Goal: Transaction & Acquisition: Purchase product/service

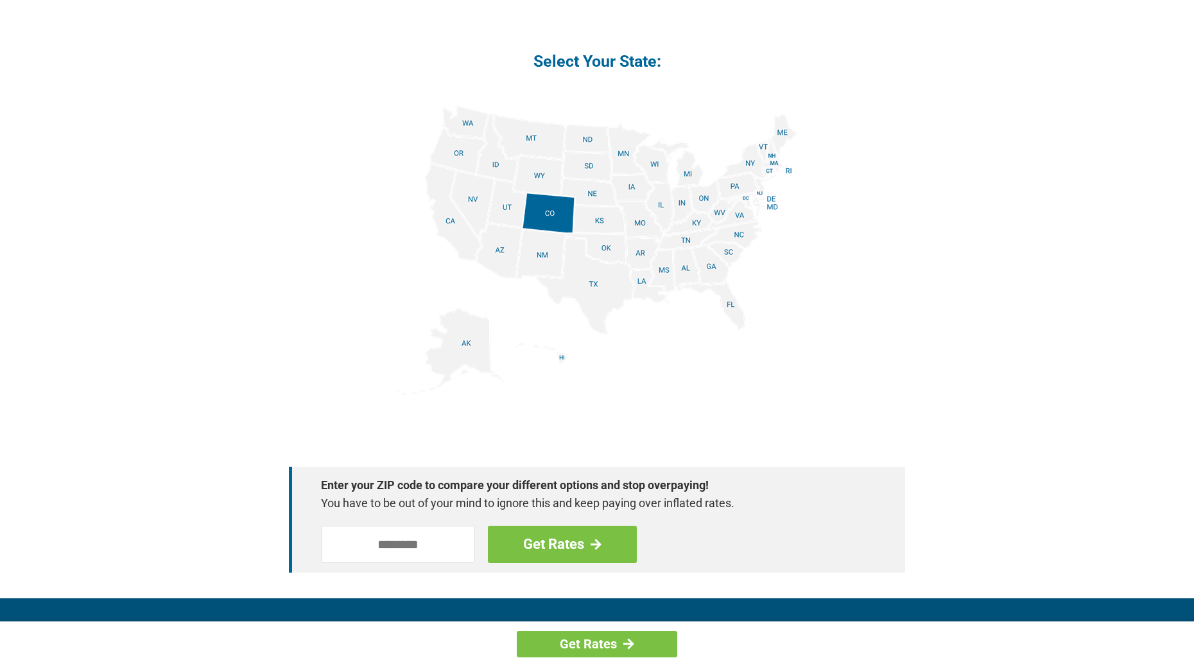
scroll to position [1476, 0]
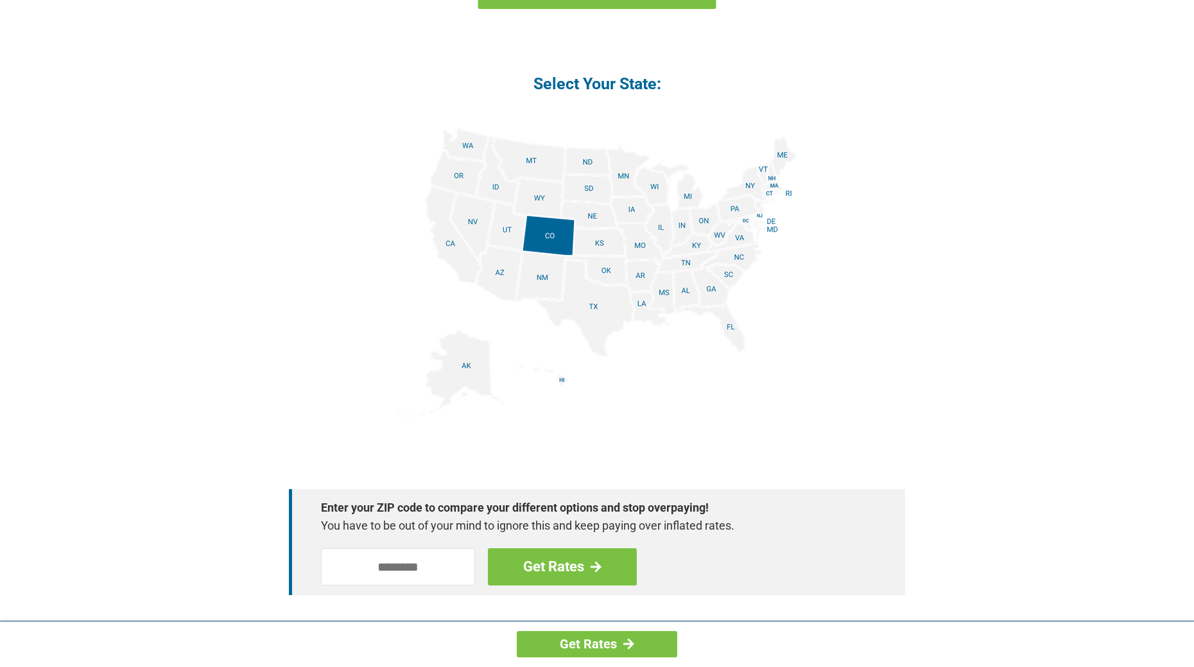
drag, startPoint x: 622, startPoint y: 176, endPoint x: 615, endPoint y: 183, distance: 10.4
click at [621, 177] on img at bounding box center [597, 272] width 400 height 289
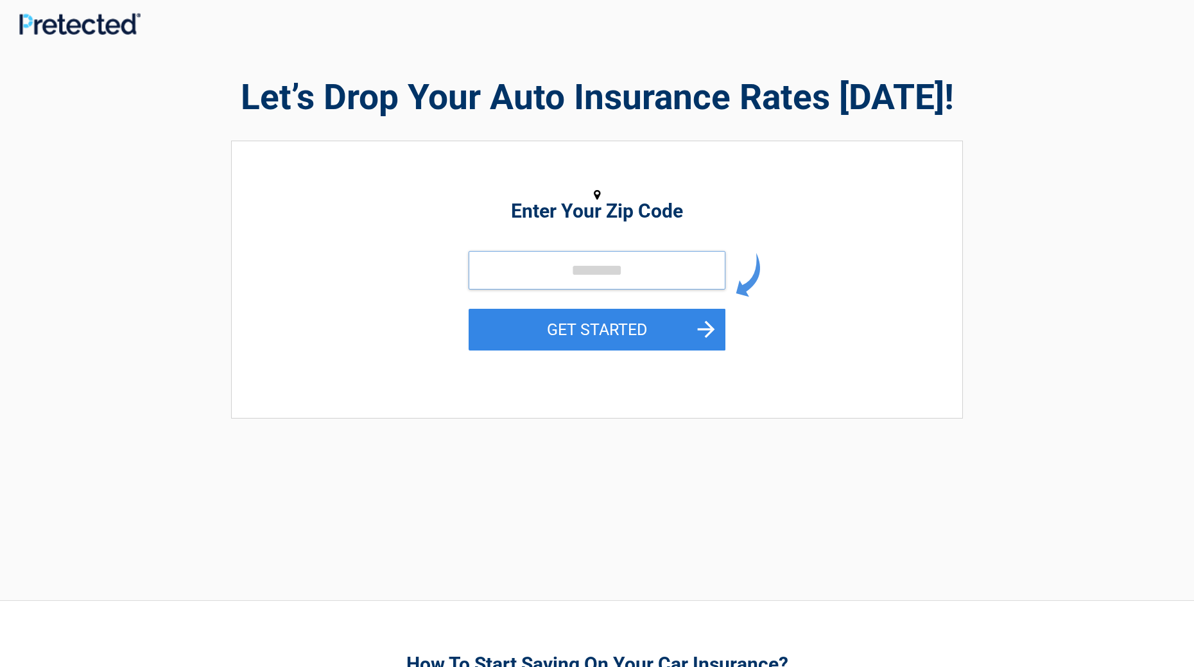
click at [560, 265] on input "tel" at bounding box center [596, 270] width 257 height 39
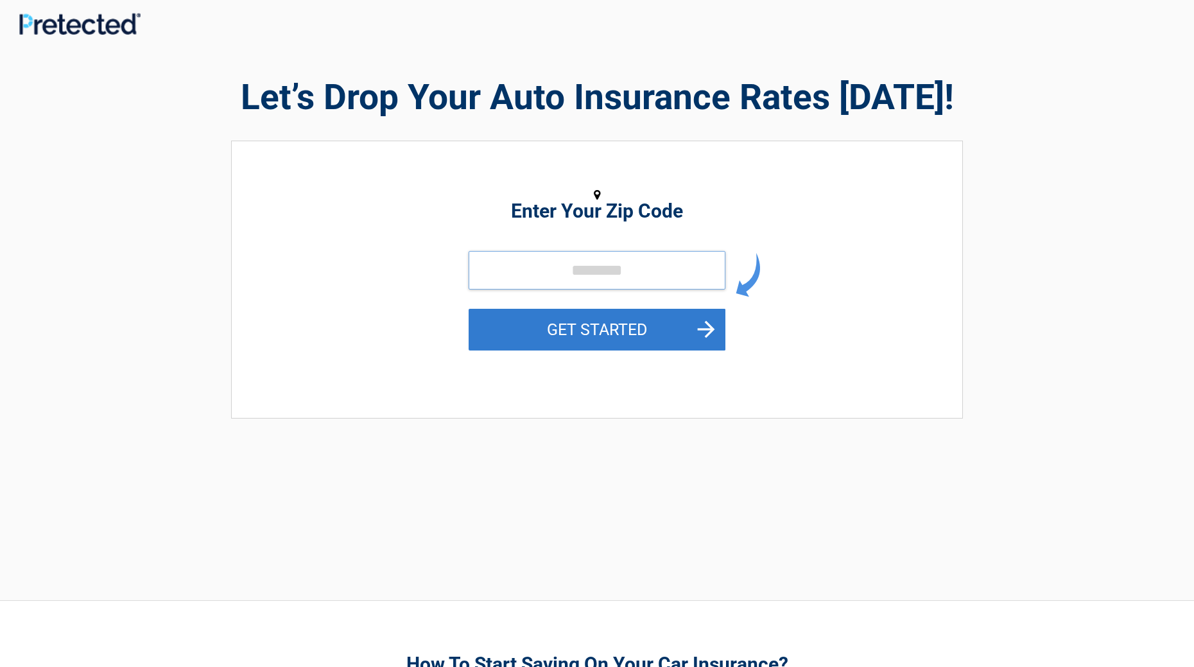
type input "*****"
click at [712, 329] on button "GET STARTED" at bounding box center [596, 330] width 257 height 42
